Goal: Transaction & Acquisition: Purchase product/service

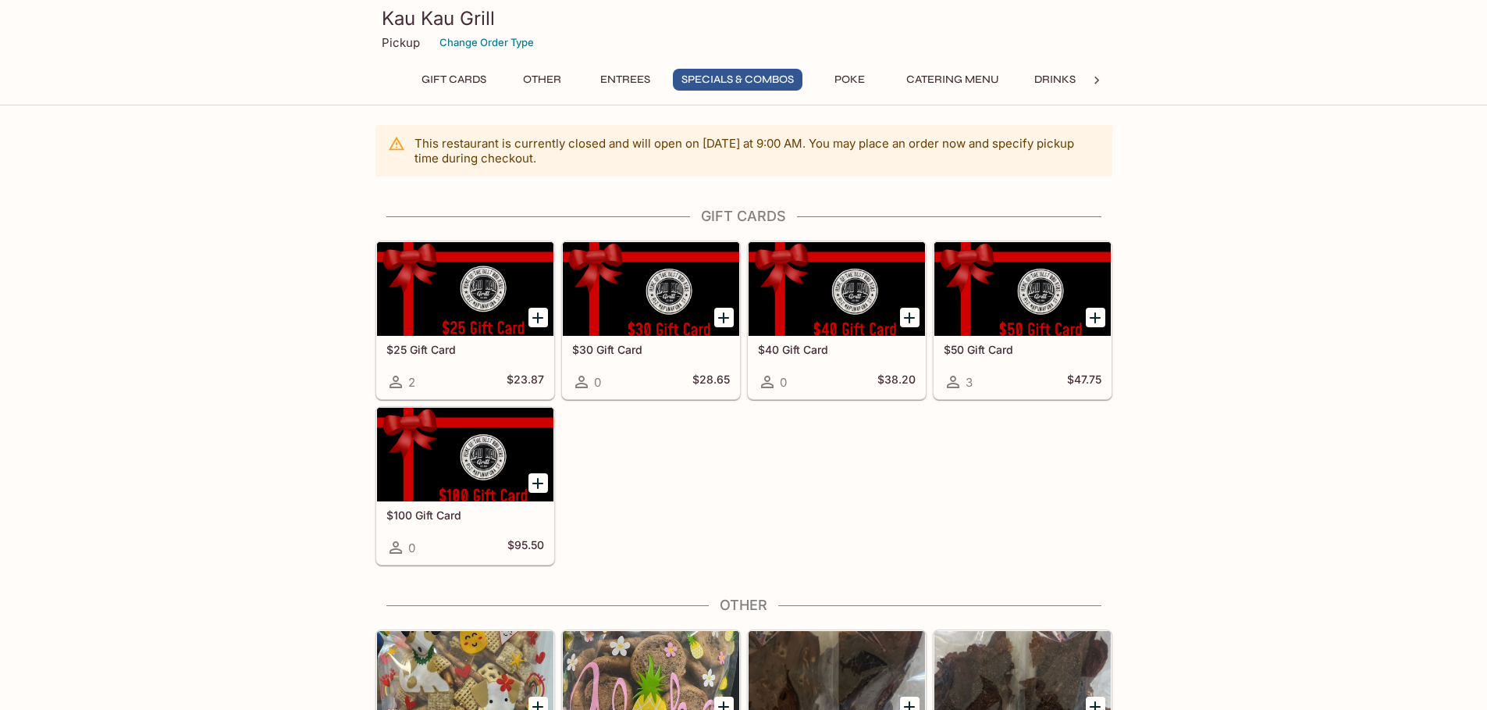
scroll to position [1821, 0]
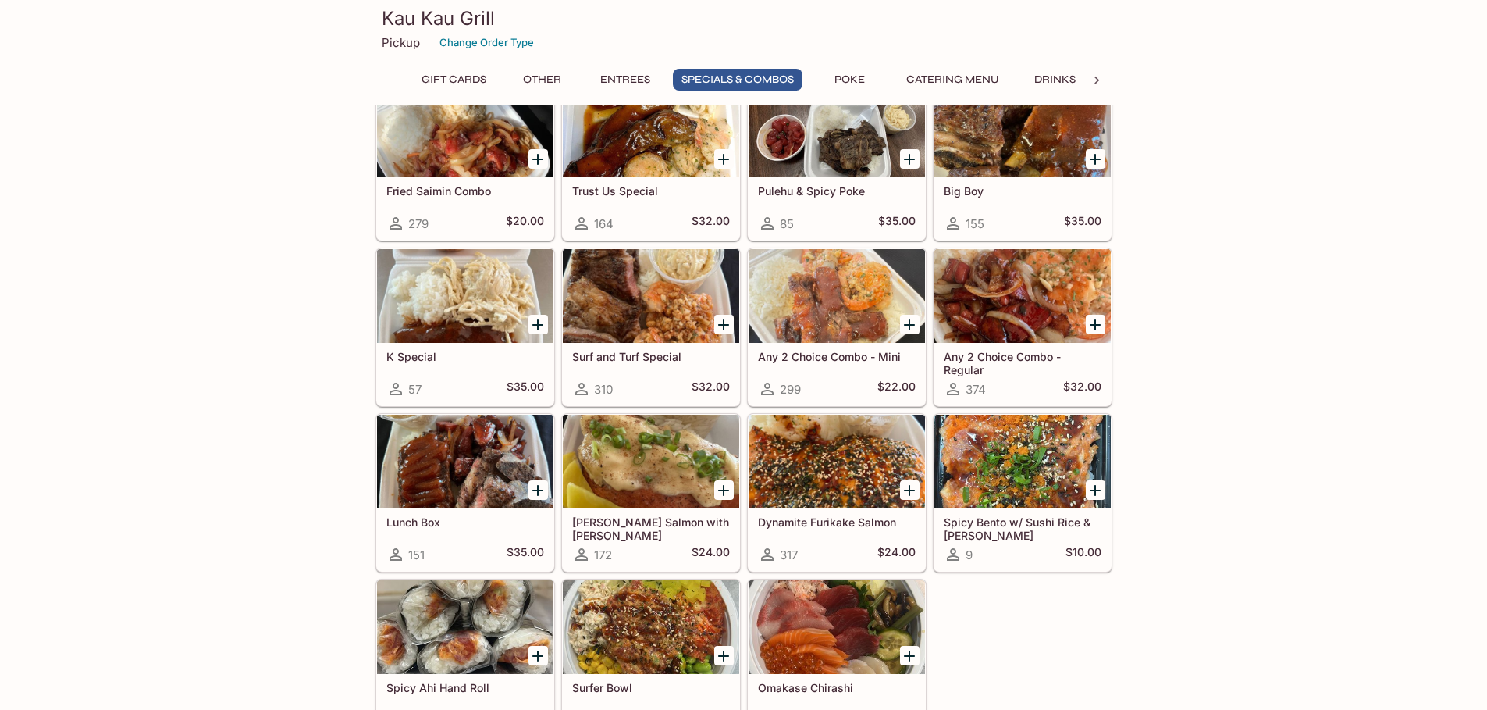
click at [158, 363] on div "This restaurant is currently closed and will open [DATE] at 9:00 AM . You may p…" at bounding box center [743, 186] width 1487 height 3765
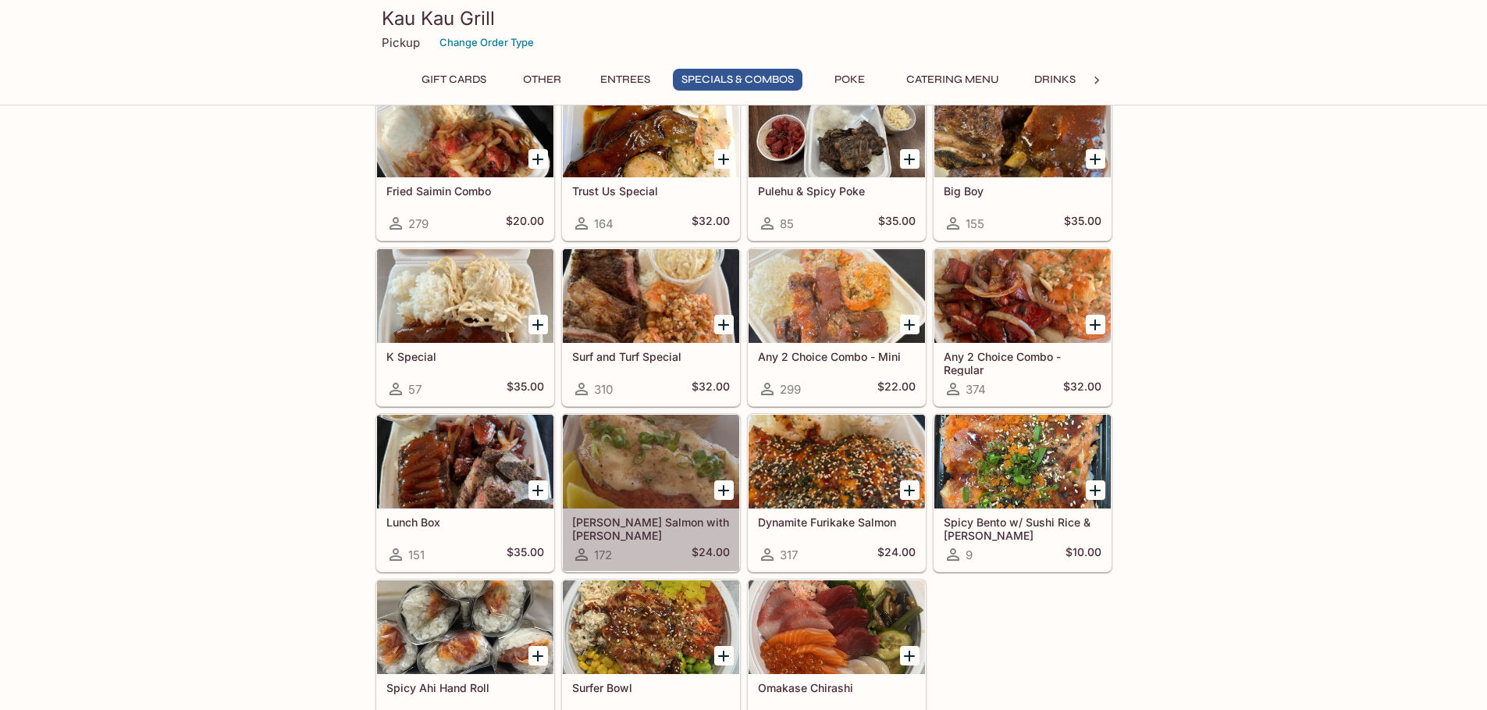
click at [682, 475] on div at bounding box center [651, 461] width 176 height 94
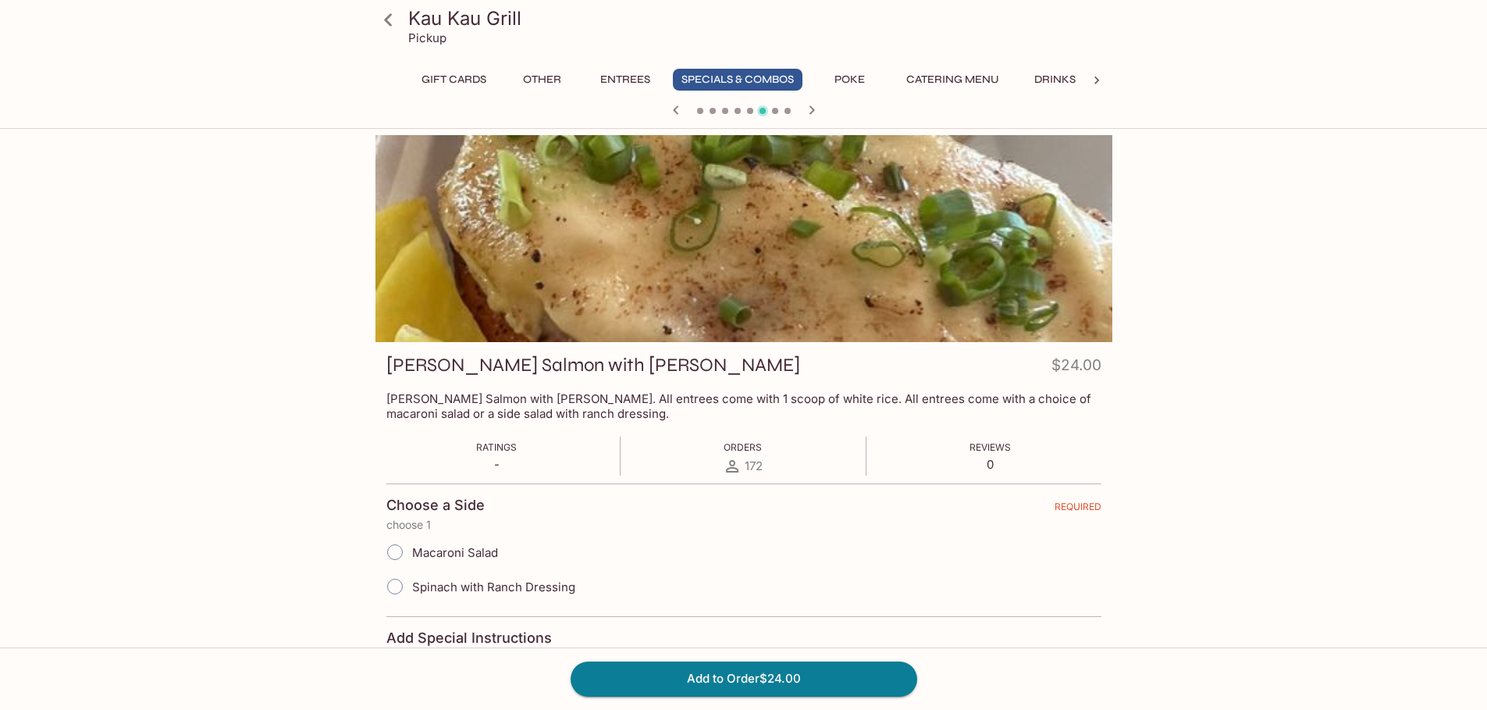
click at [825, 278] on div at bounding box center [743, 238] width 737 height 207
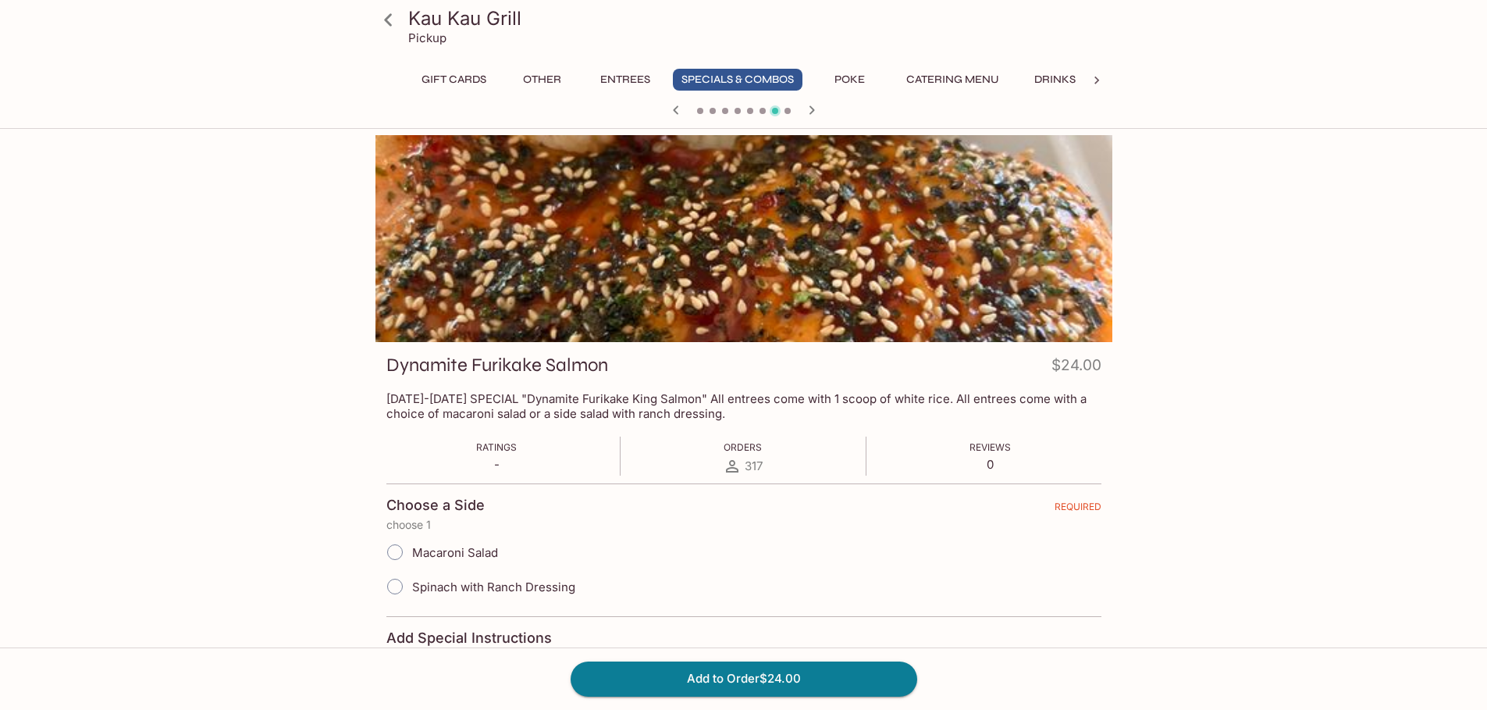
click at [433, 249] on div at bounding box center [743, 238] width 737 height 207
click at [375, 237] on div at bounding box center [743, 238] width 737 height 207
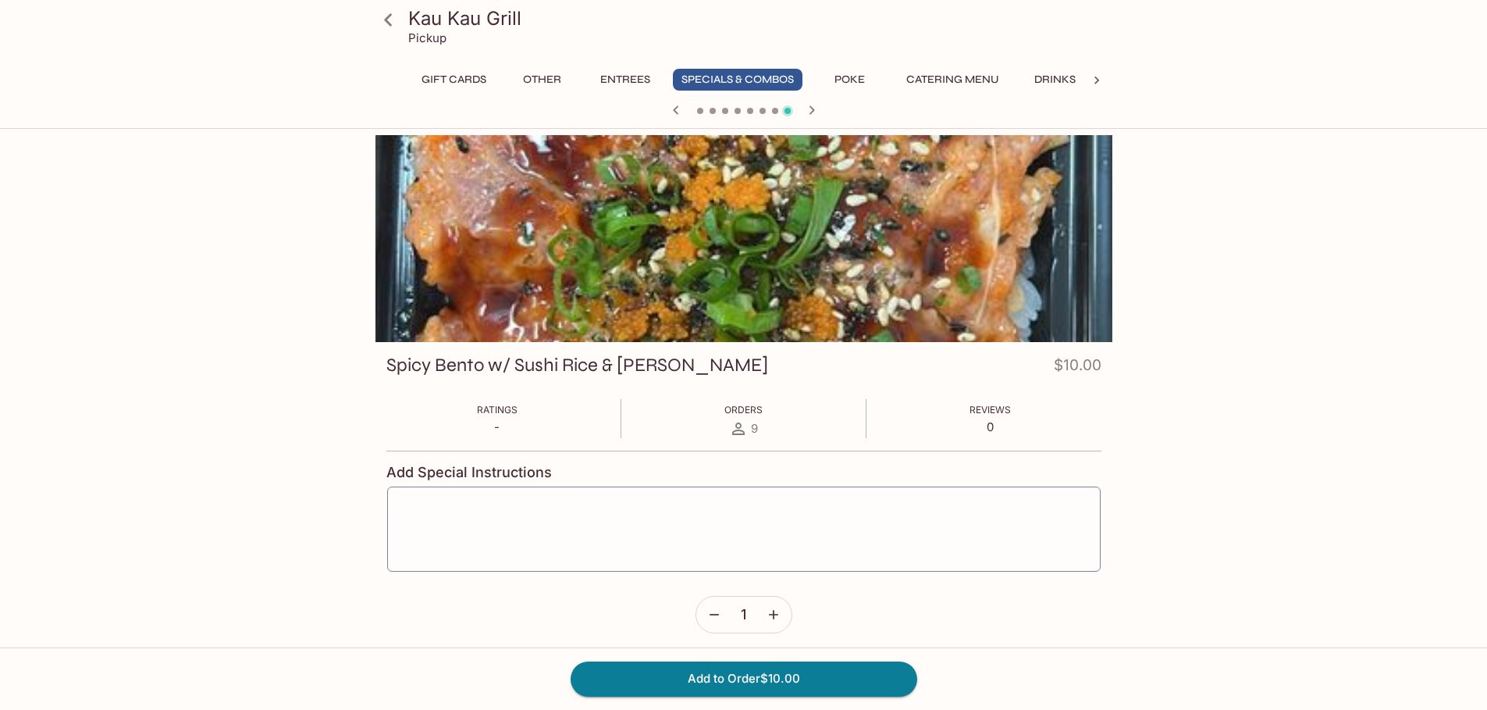
click at [341, 232] on div "Kau Kau Grill Pickup Gift Cards Other Entrees Specials & Combos Poke Catering M…" at bounding box center [743, 509] width 999 height 749
click at [548, 242] on div at bounding box center [743, 238] width 737 height 207
click at [609, 84] on button "Entrees" at bounding box center [625, 80] width 70 height 22
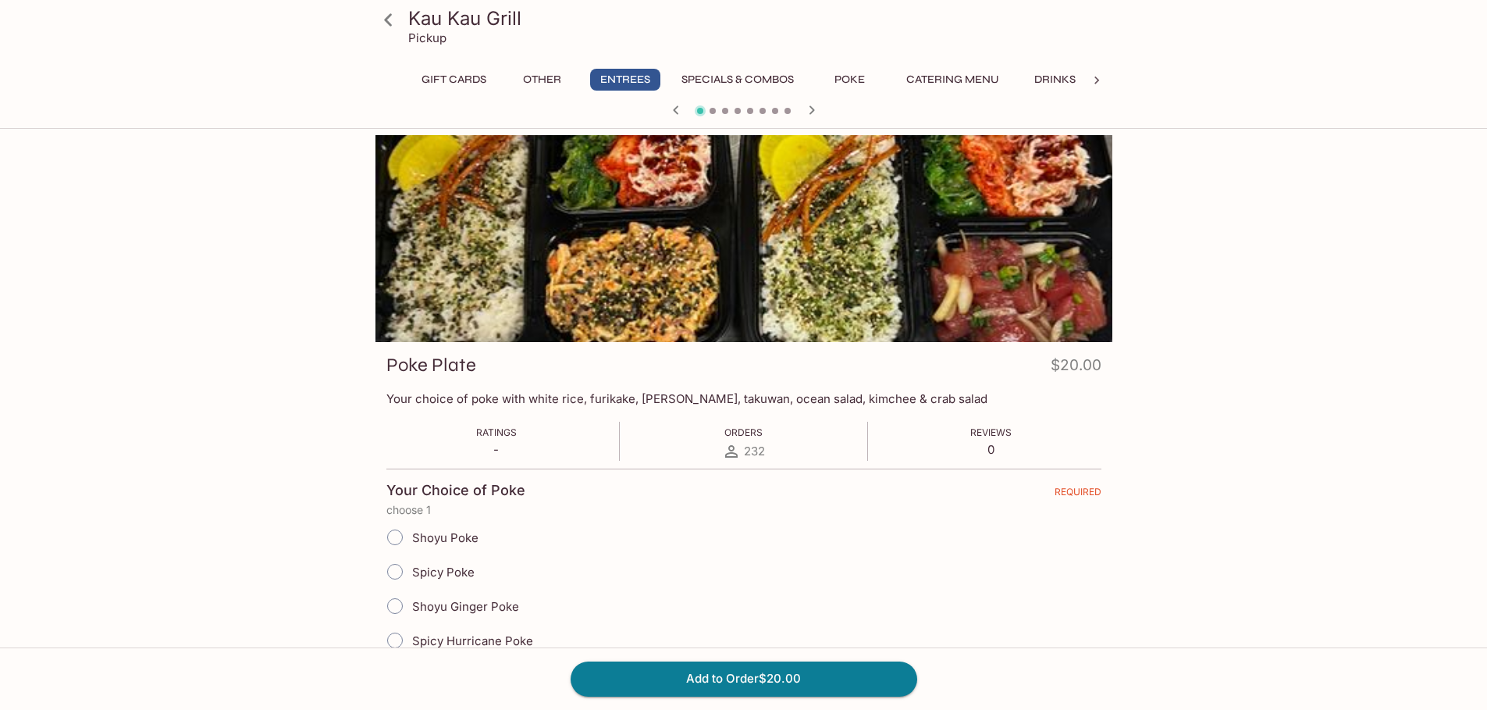
click at [545, 80] on button "Other" at bounding box center [542, 80] width 70 height 22
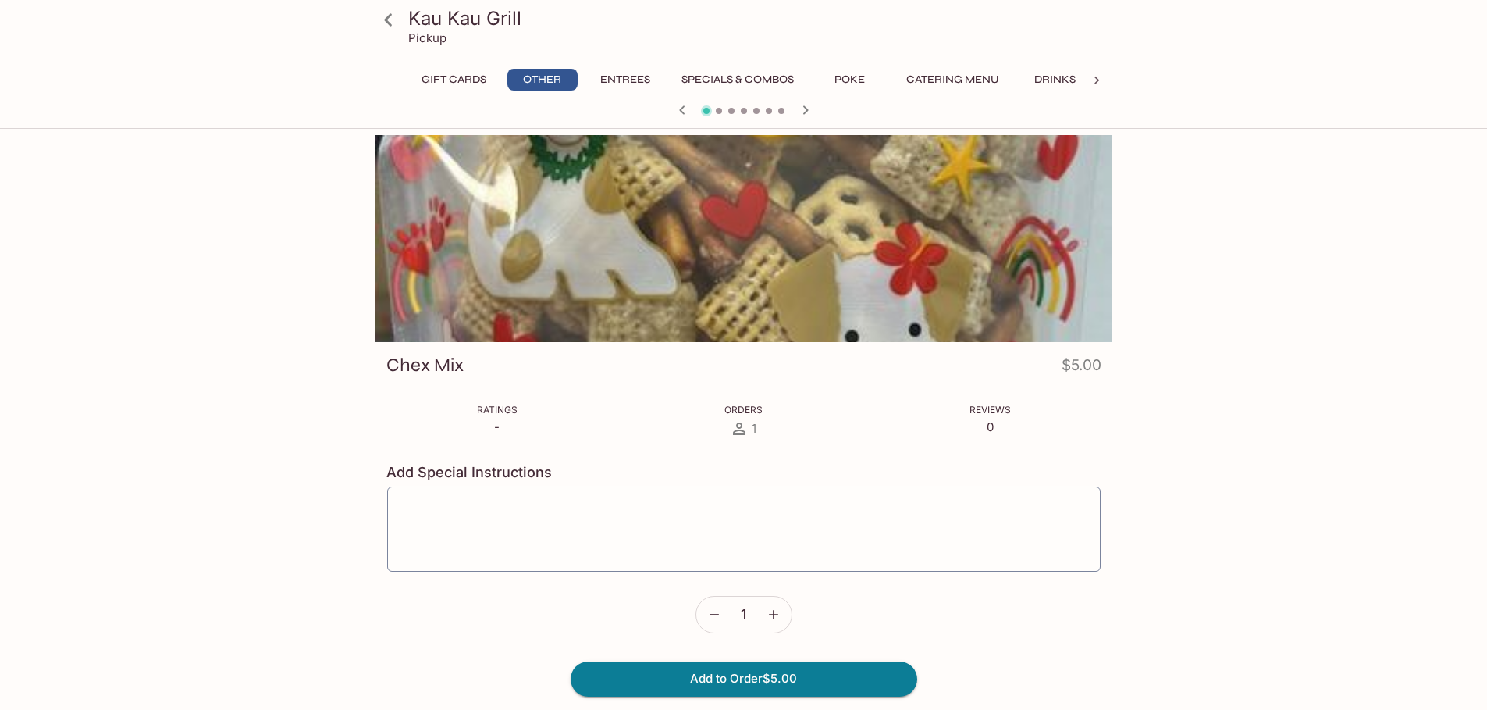
click at [628, 83] on button "Entrees" at bounding box center [625, 80] width 70 height 22
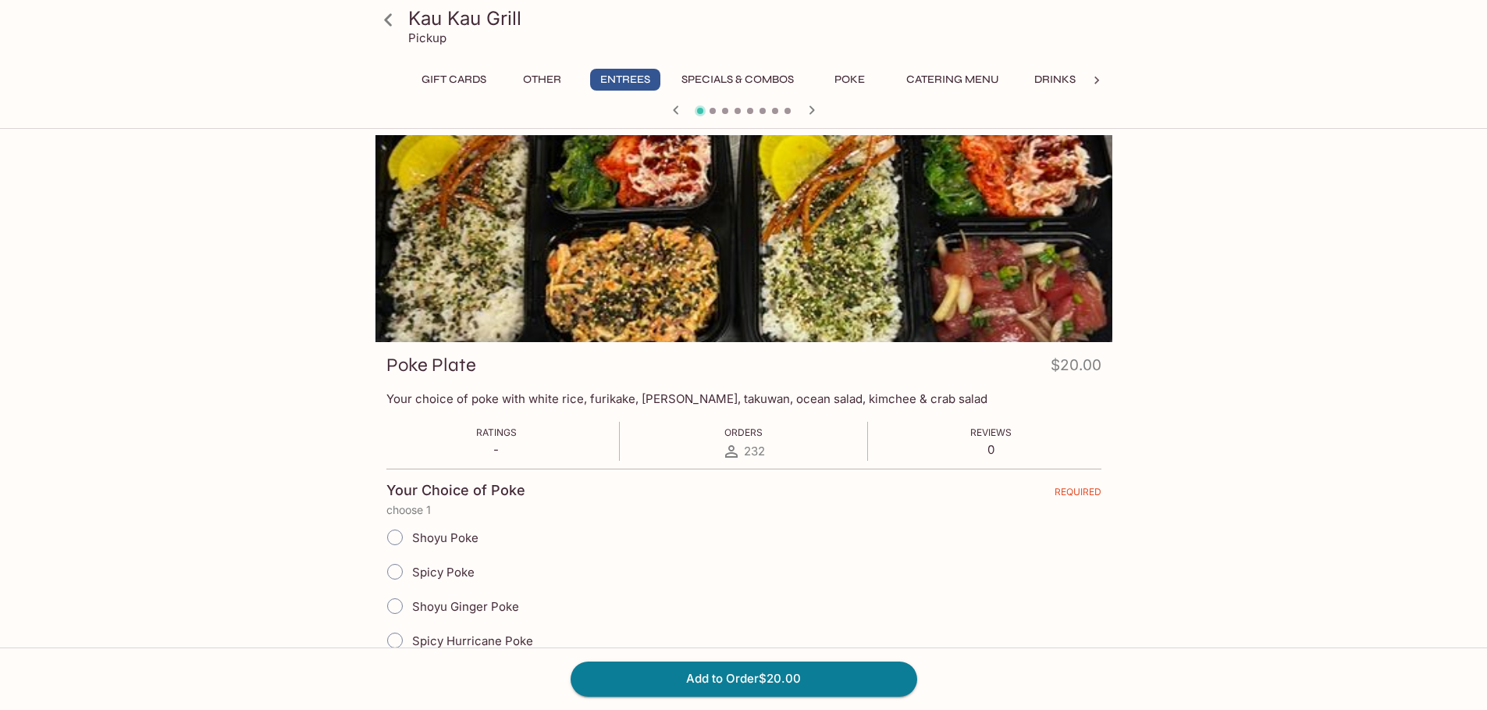
click at [722, 85] on button "Specials & Combos" at bounding box center [738, 80] width 130 height 22
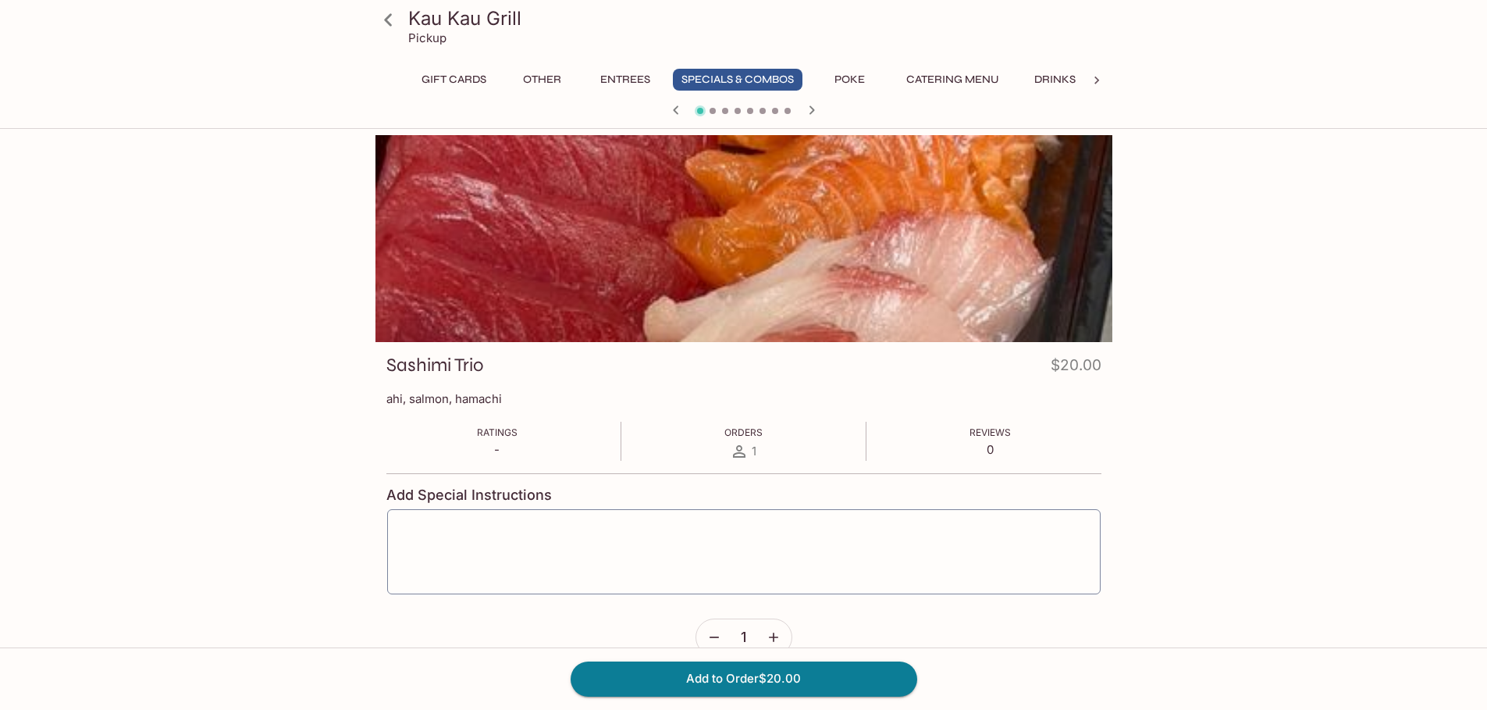
scroll to position [174, 0]
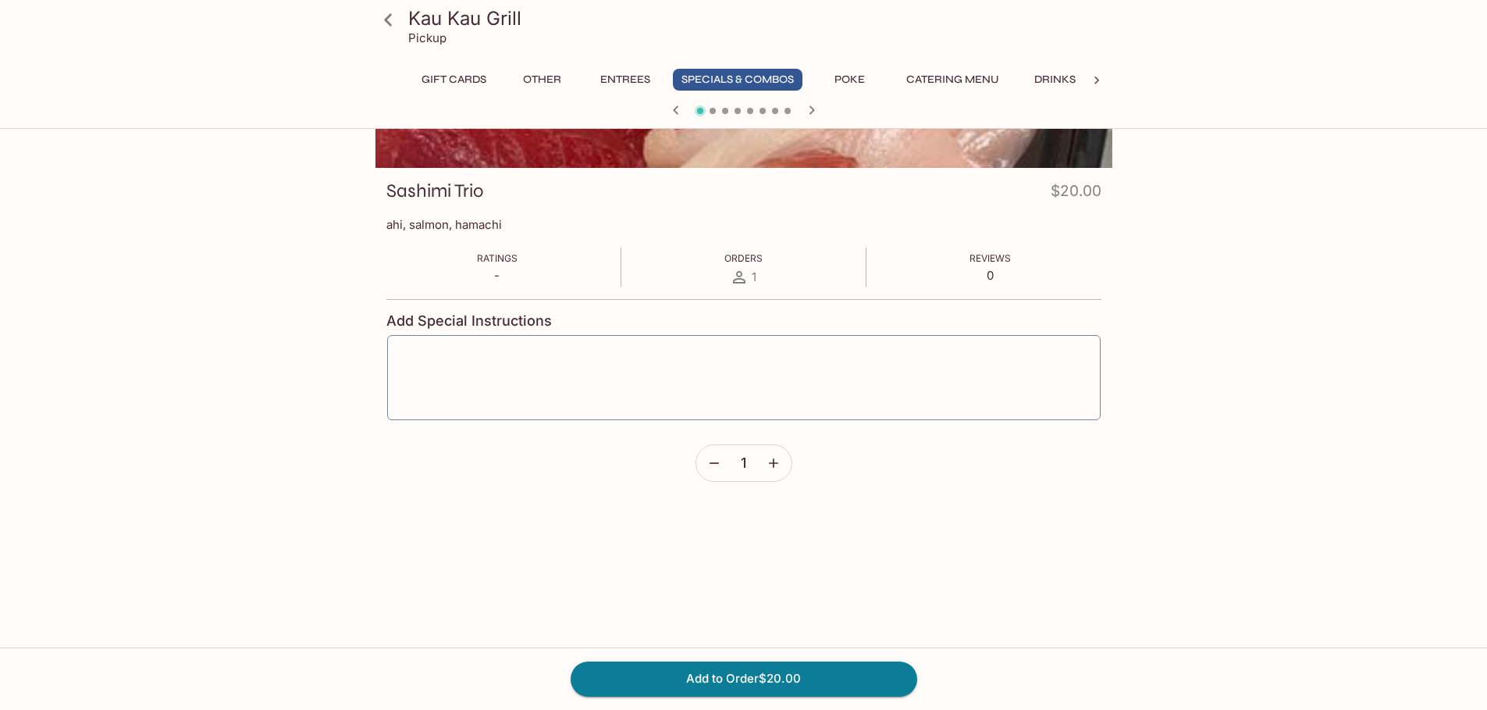
click at [383, 23] on icon at bounding box center [388, 19] width 27 height 27
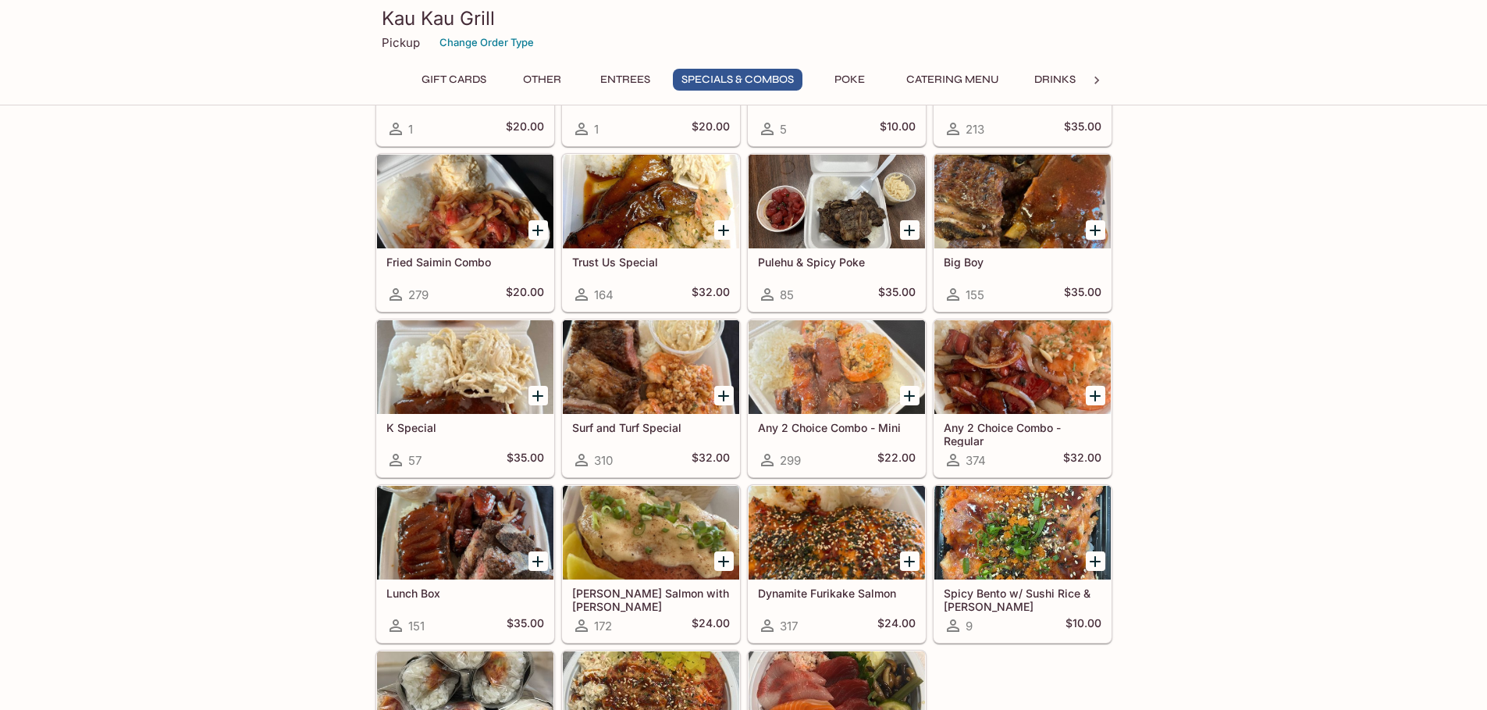
scroll to position [1639, 0]
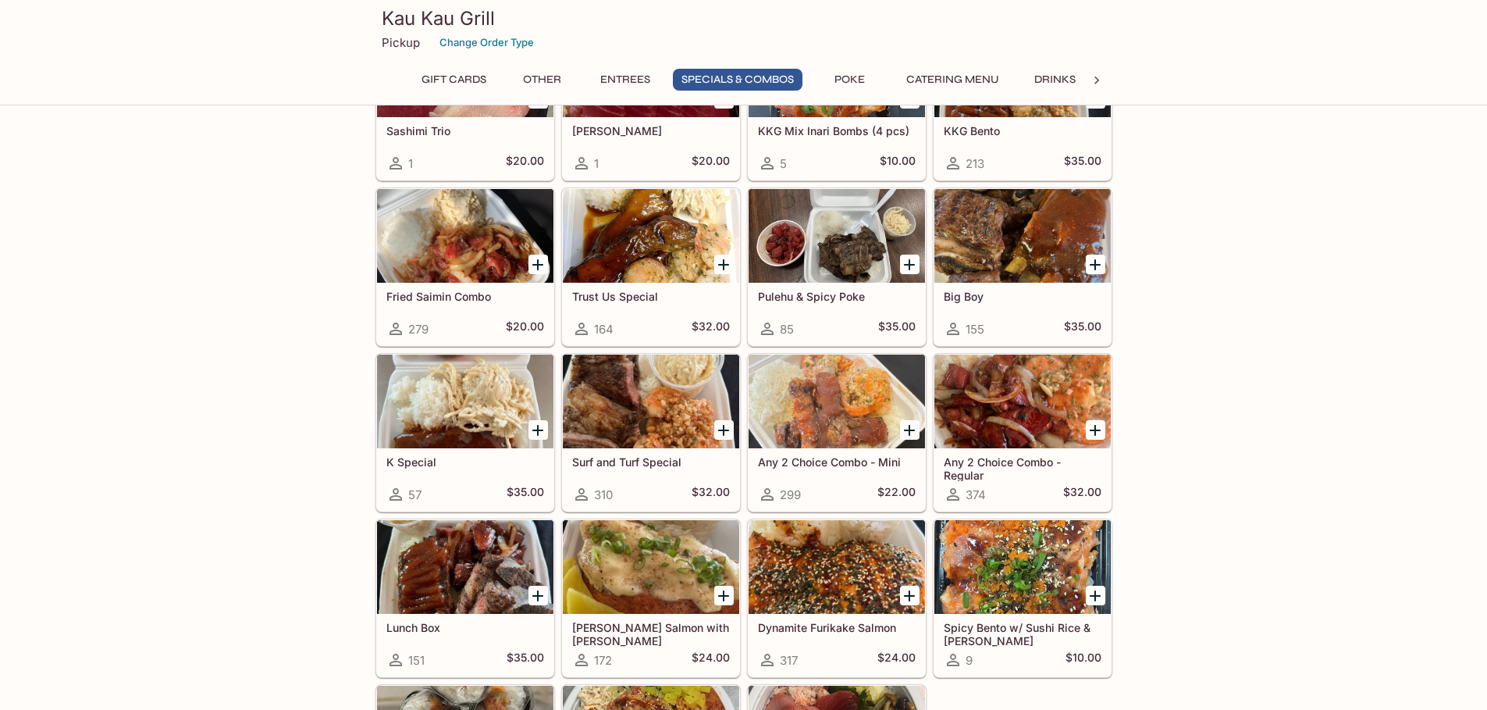
click at [1175, 467] on div "Gift Cards $25 Gift Card 2 $23.87 $30 Gift Card 0 $28.65 $40 Gift Card 0 $38.20…" at bounding box center [743, 333] width 1487 height 3683
click at [1265, 421] on div "Gift Cards $25 Gift Card 2 $23.87 $30 Gift Card 0 $28.65 $40 Gift Card 0 $38.20…" at bounding box center [743, 333] width 1487 height 3683
click at [264, 479] on div "Gift Cards $25 Gift Card 2 $23.87 $30 Gift Card 0 $28.65 $40 Gift Card 0 $38.20…" at bounding box center [743, 333] width 1487 height 3683
